Goal: Browse casually

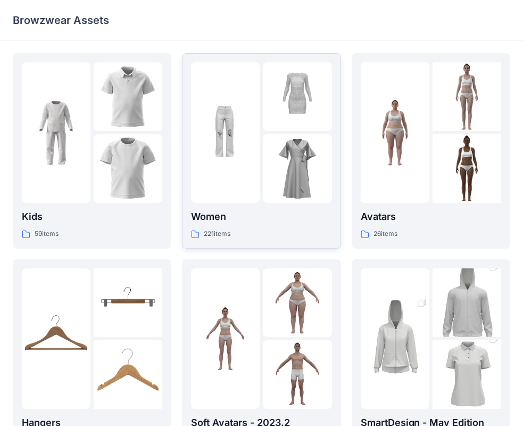
click at [296, 208] on div "Women 221 items" at bounding box center [261, 150] width 141 height 177
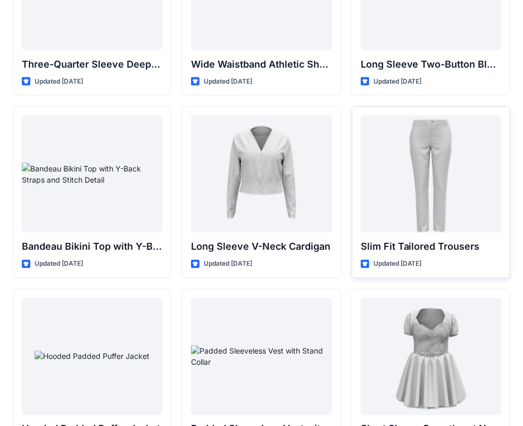
scroll to position [1042, 0]
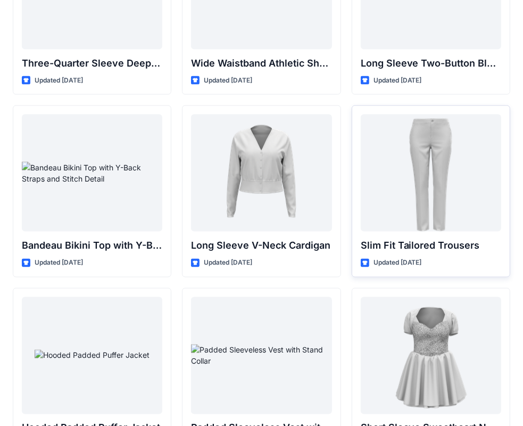
click at [459, 136] on div at bounding box center [431, 172] width 141 height 117
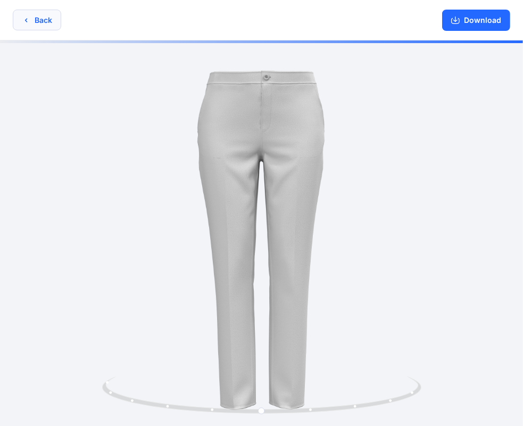
click at [44, 29] on button "Back" at bounding box center [37, 20] width 48 height 21
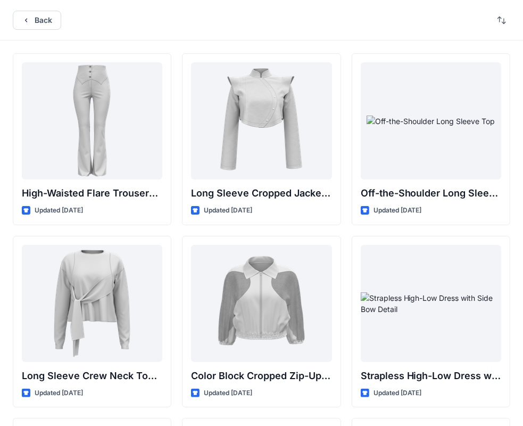
click at [498, 20] on button "button" at bounding box center [502, 20] width 17 height 17
click at [498, 17] on button "button" at bounding box center [502, 20] width 17 height 17
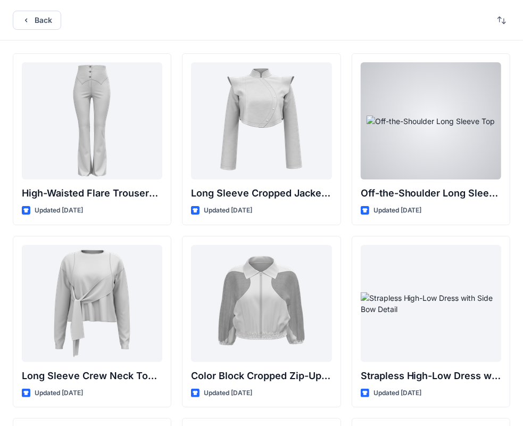
click at [441, 123] on div at bounding box center [431, 120] width 141 height 117
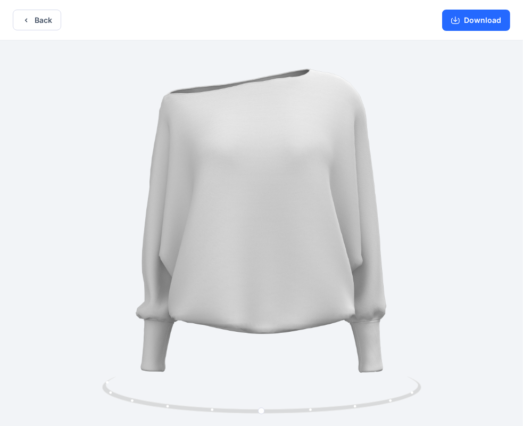
click at [320, 263] on div at bounding box center [261, 234] width 523 height 388
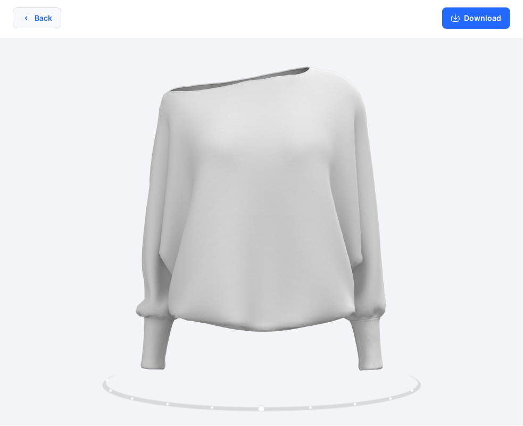
click at [30, 18] on icon "button" at bounding box center [26, 18] width 9 height 9
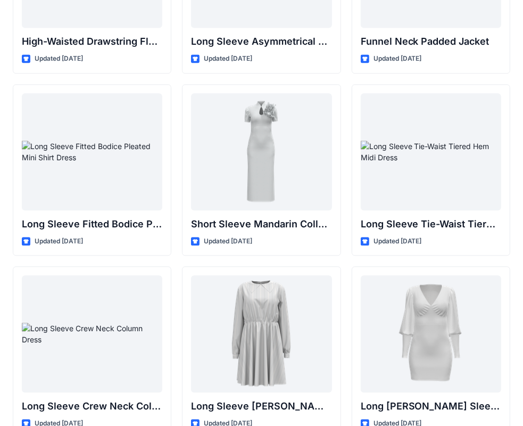
scroll to position [4158, 0]
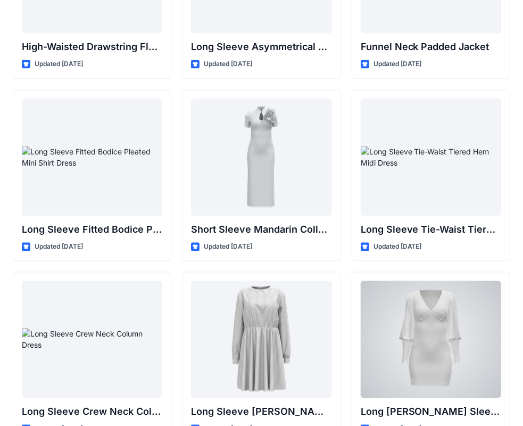
click at [451, 357] on div at bounding box center [431, 339] width 141 height 117
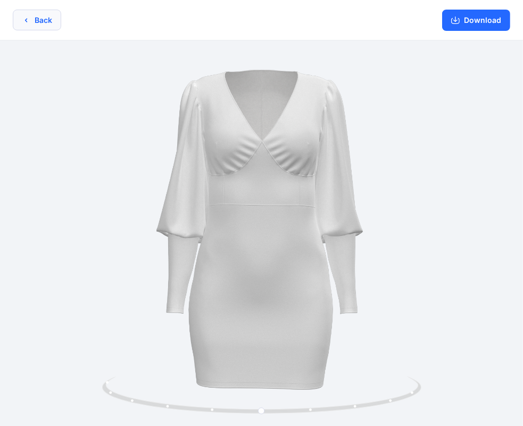
click at [26, 23] on icon "button" at bounding box center [26, 20] width 9 height 9
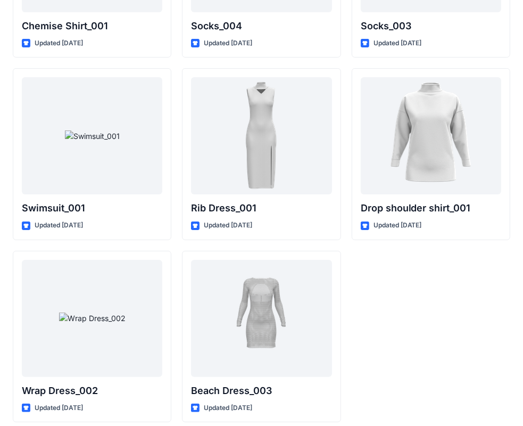
scroll to position [13124, 0]
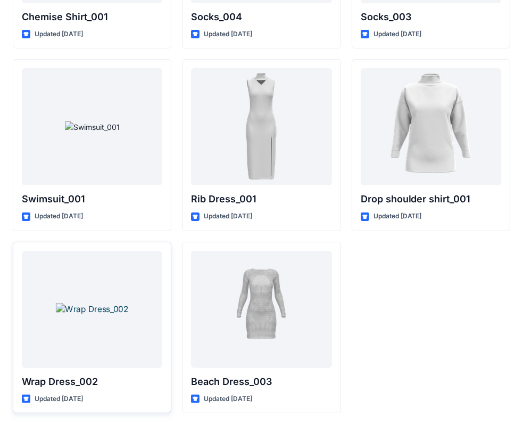
click at [68, 307] on div at bounding box center [92, 309] width 141 height 117
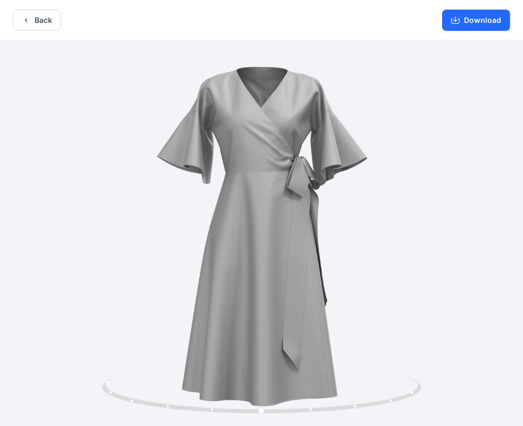
click at [485, 18] on button "Download" at bounding box center [476, 20] width 68 height 21
click at [34, 15] on button "Back" at bounding box center [37, 20] width 48 height 21
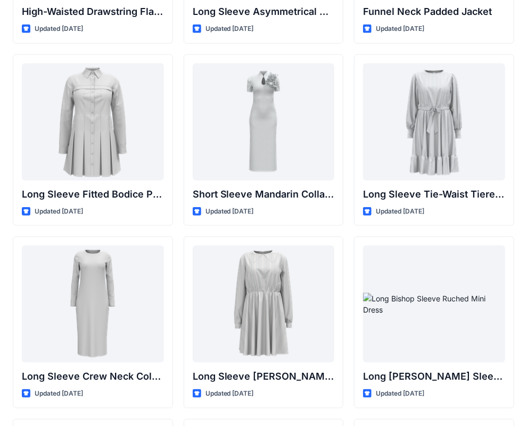
scroll to position [4207, 0]
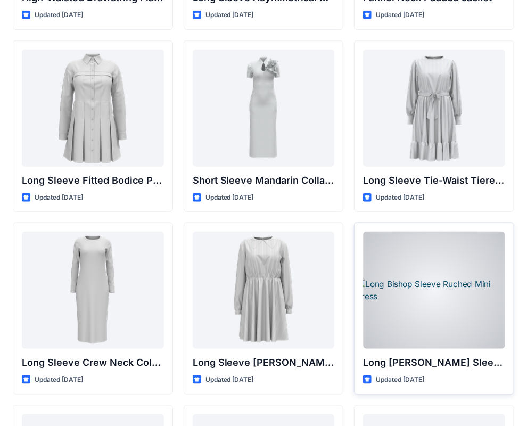
click at [443, 295] on div at bounding box center [434, 290] width 142 height 117
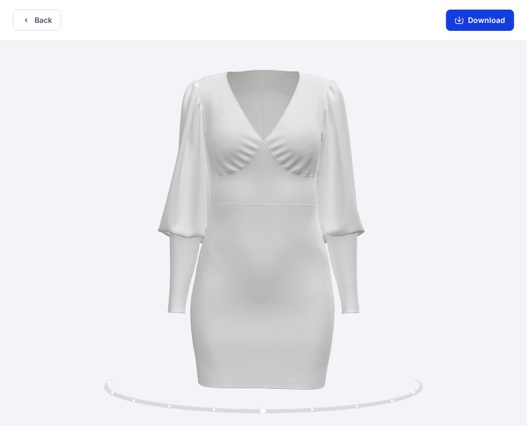
click at [476, 19] on button "Download" at bounding box center [480, 20] width 68 height 21
click at [489, 23] on button "Download" at bounding box center [480, 20] width 68 height 21
click at [26, 23] on icon "button" at bounding box center [26, 20] width 9 height 9
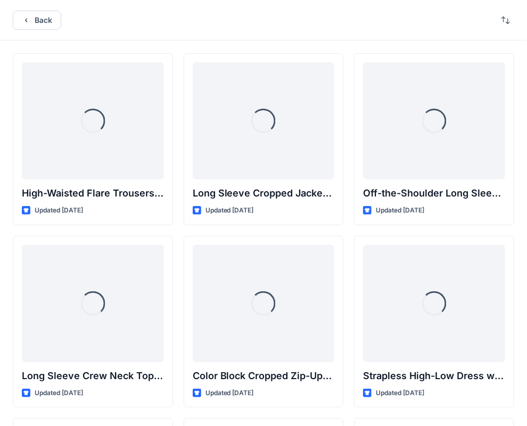
scroll to position [4207, 0]
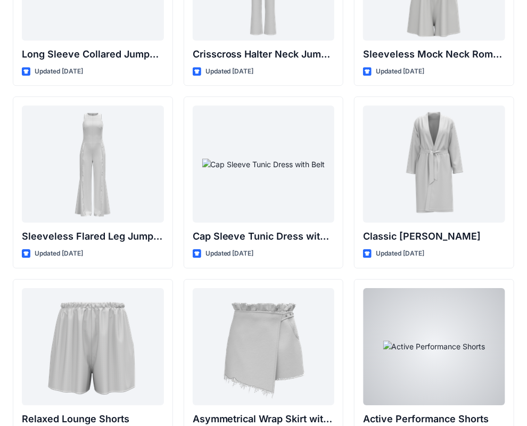
scroll to position [2338, 0]
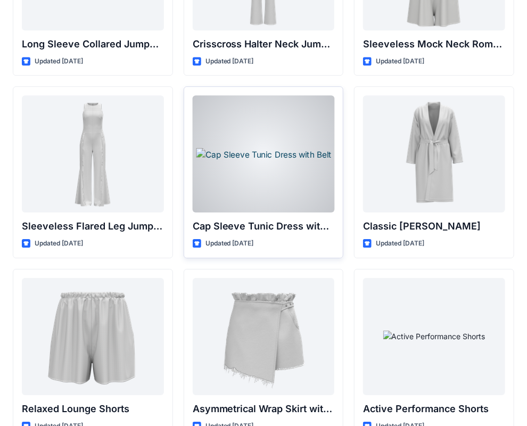
click at [306, 184] on div at bounding box center [264, 153] width 142 height 117
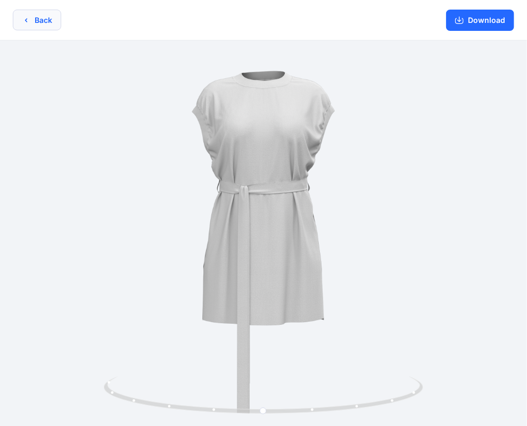
click at [45, 18] on button "Back" at bounding box center [37, 20] width 48 height 21
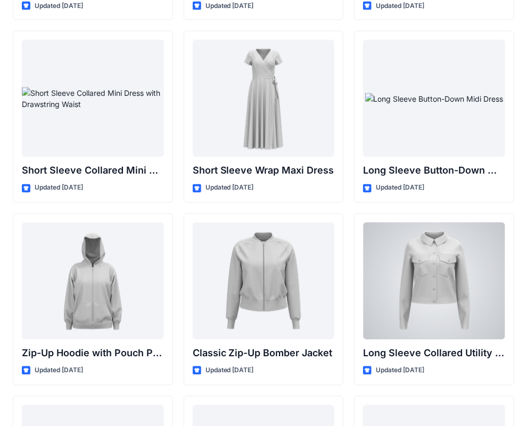
scroll to position [1844, 0]
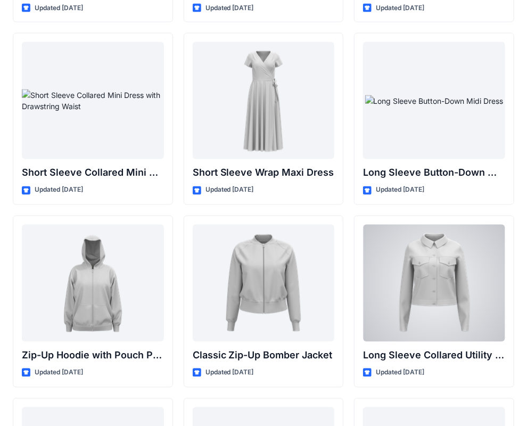
click at [474, 253] on div at bounding box center [434, 283] width 142 height 117
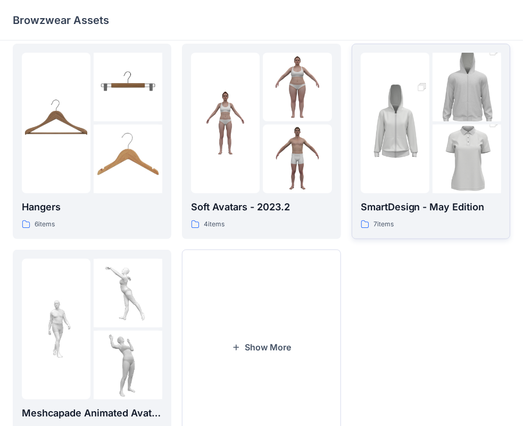
scroll to position [225, 0]
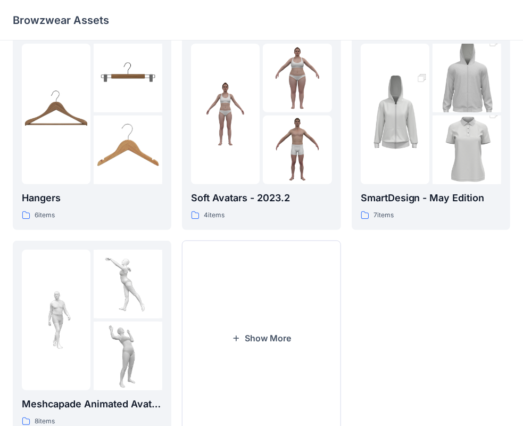
click at [392, 326] on div "Avatars 26 items SmartDesign - May Edition 7 items" at bounding box center [431, 132] width 159 height 607
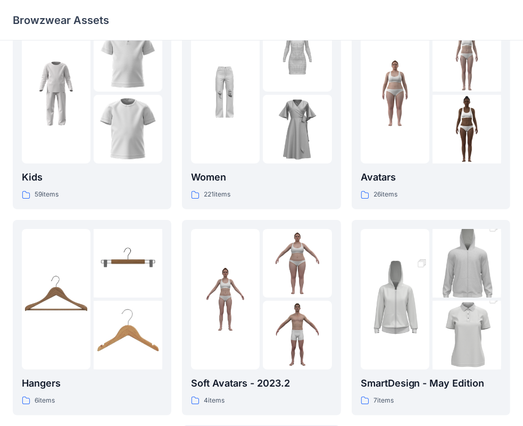
scroll to position [0, 0]
